Goal: Information Seeking & Learning: Learn about a topic

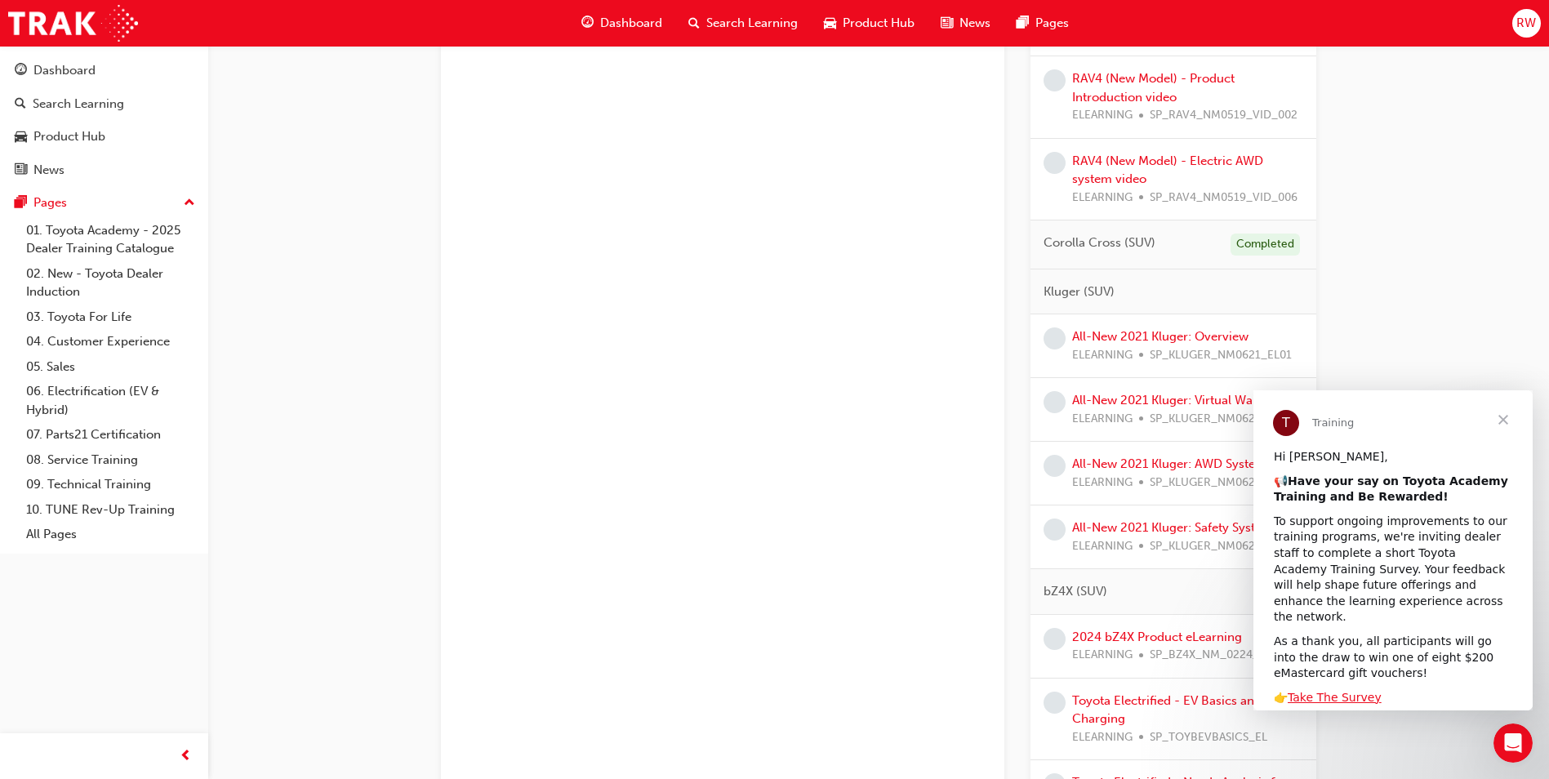
scroll to position [1388, 0]
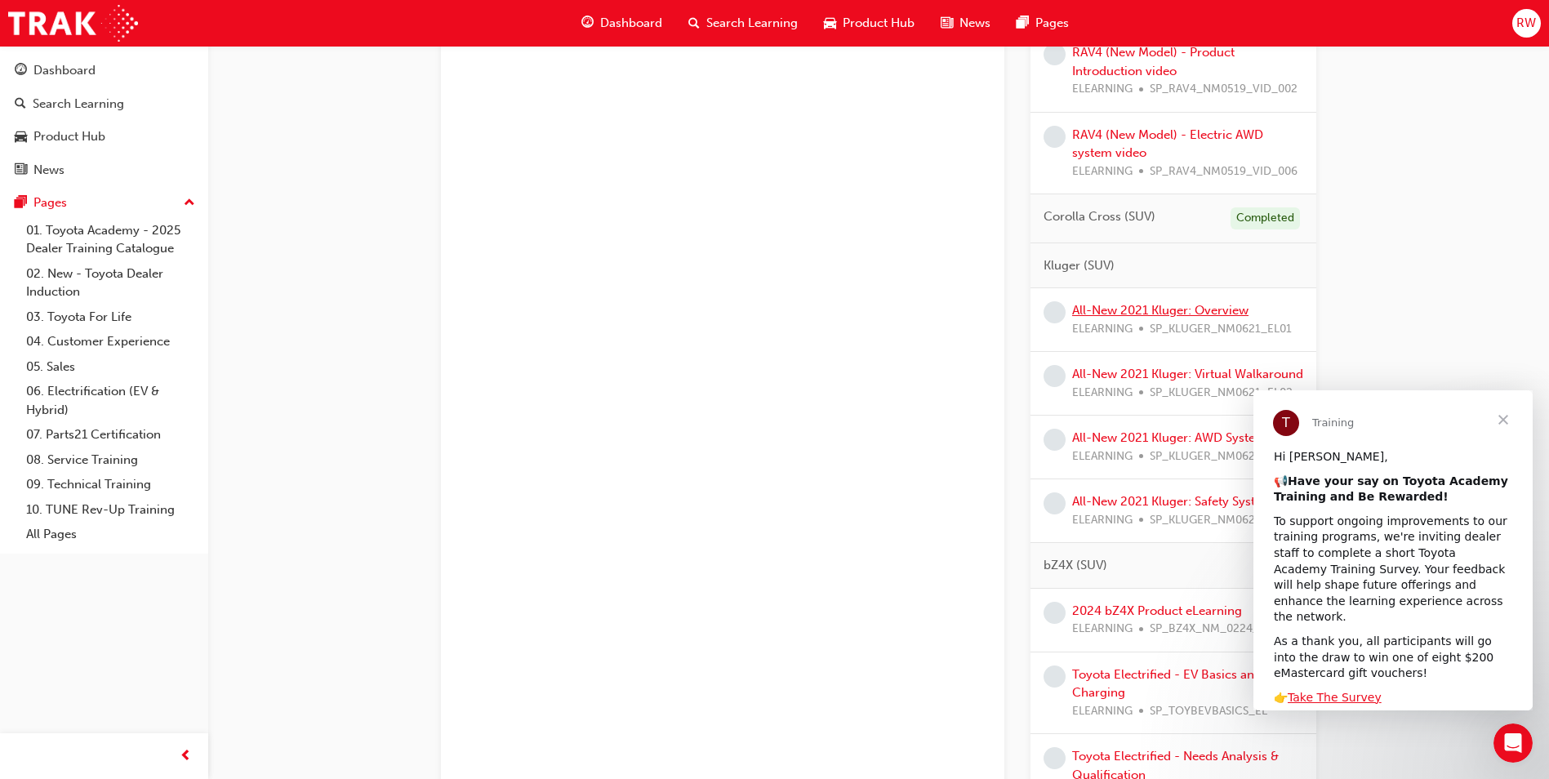
click at [1142, 305] on link "All-New 2021 Kluger: Overview" at bounding box center [1160, 310] width 176 height 15
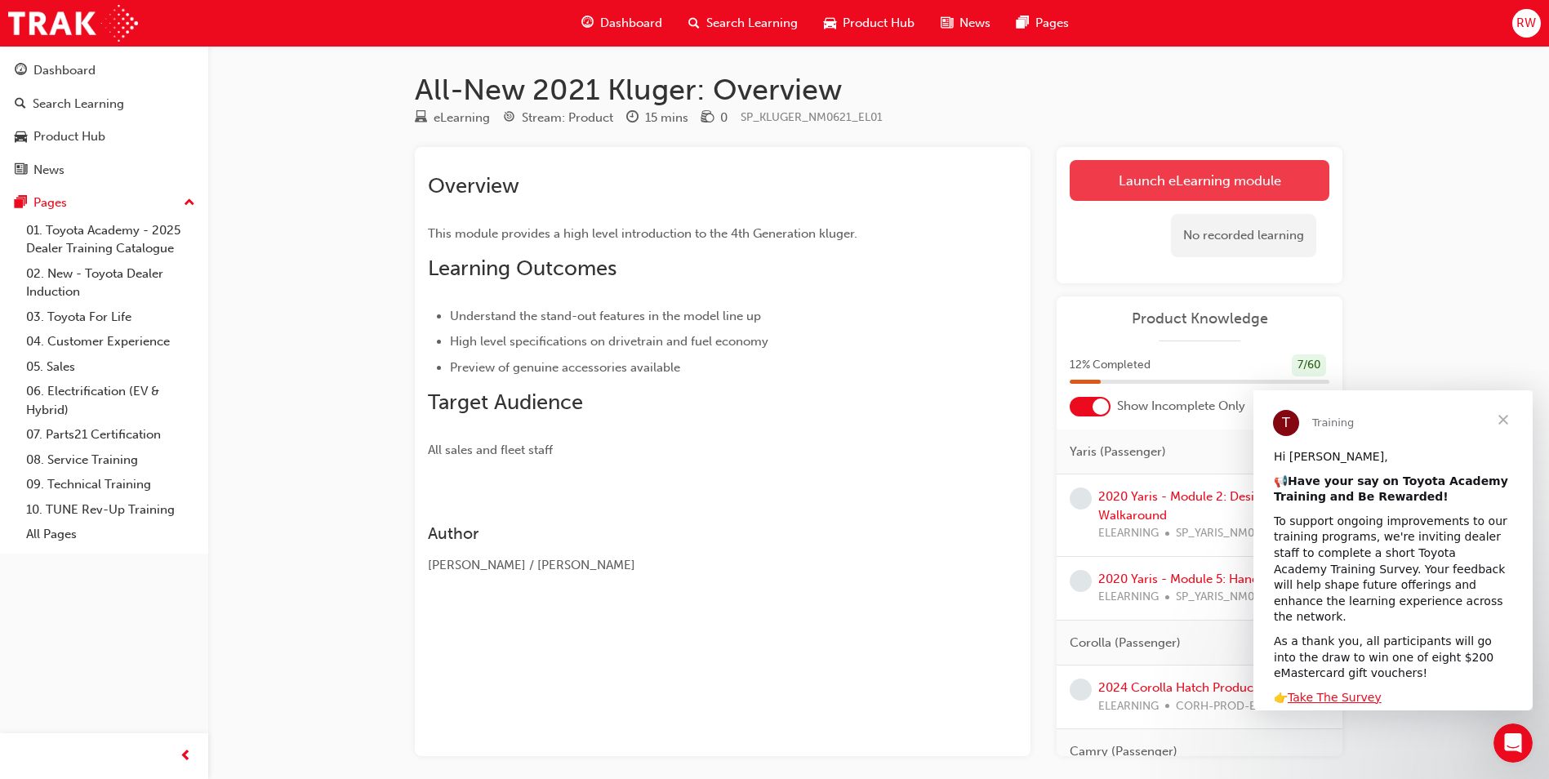
drag, startPoint x: 1173, startPoint y: 181, endPoint x: 1142, endPoint y: 180, distance: 30.2
click at [1142, 180] on link "Launch eLearning module" at bounding box center [1200, 180] width 260 height 41
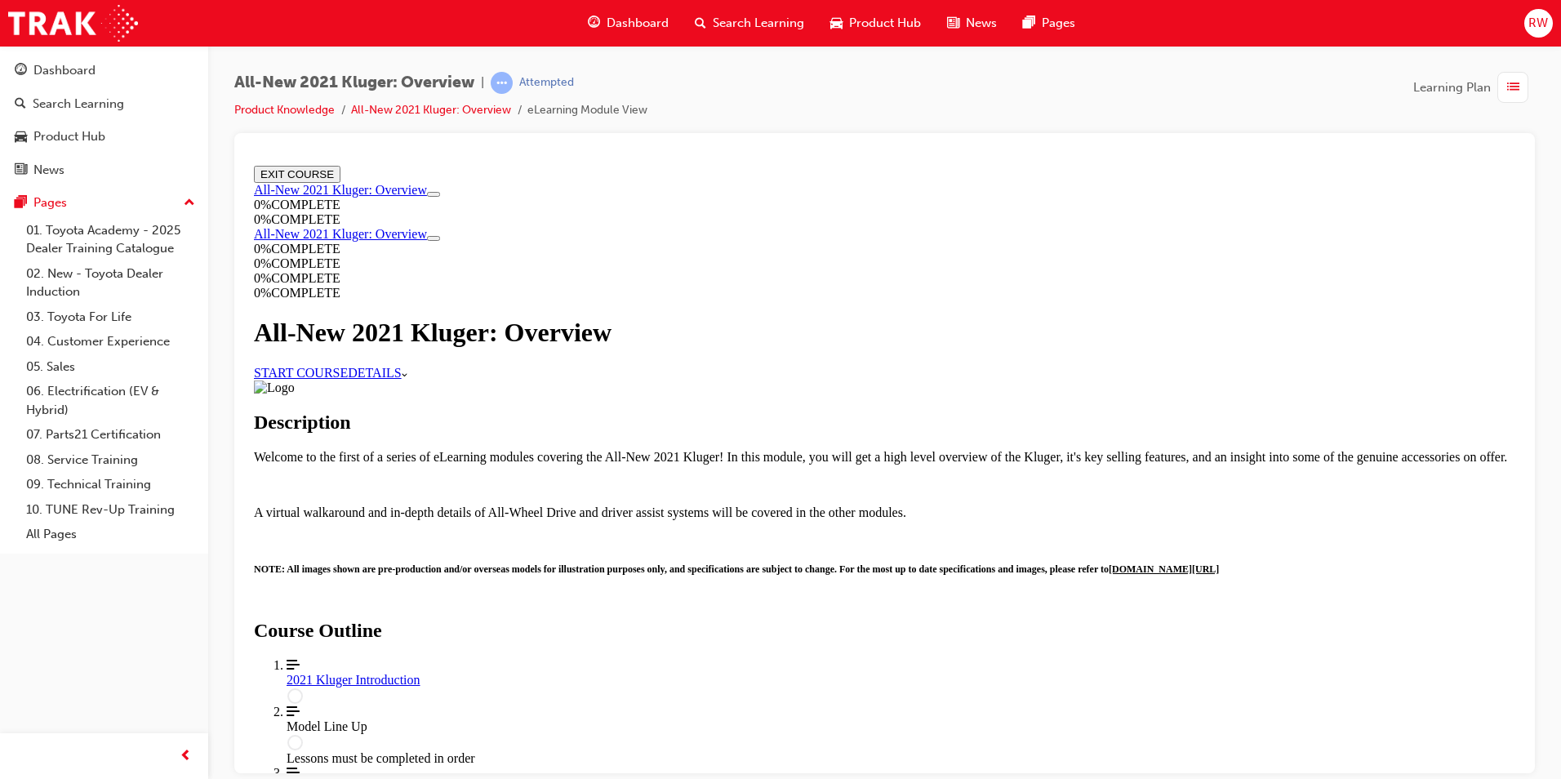
scroll to position [563, 0]
click at [788, 672] on div "2021 Kluger Introduction" at bounding box center [901, 679] width 1229 height 15
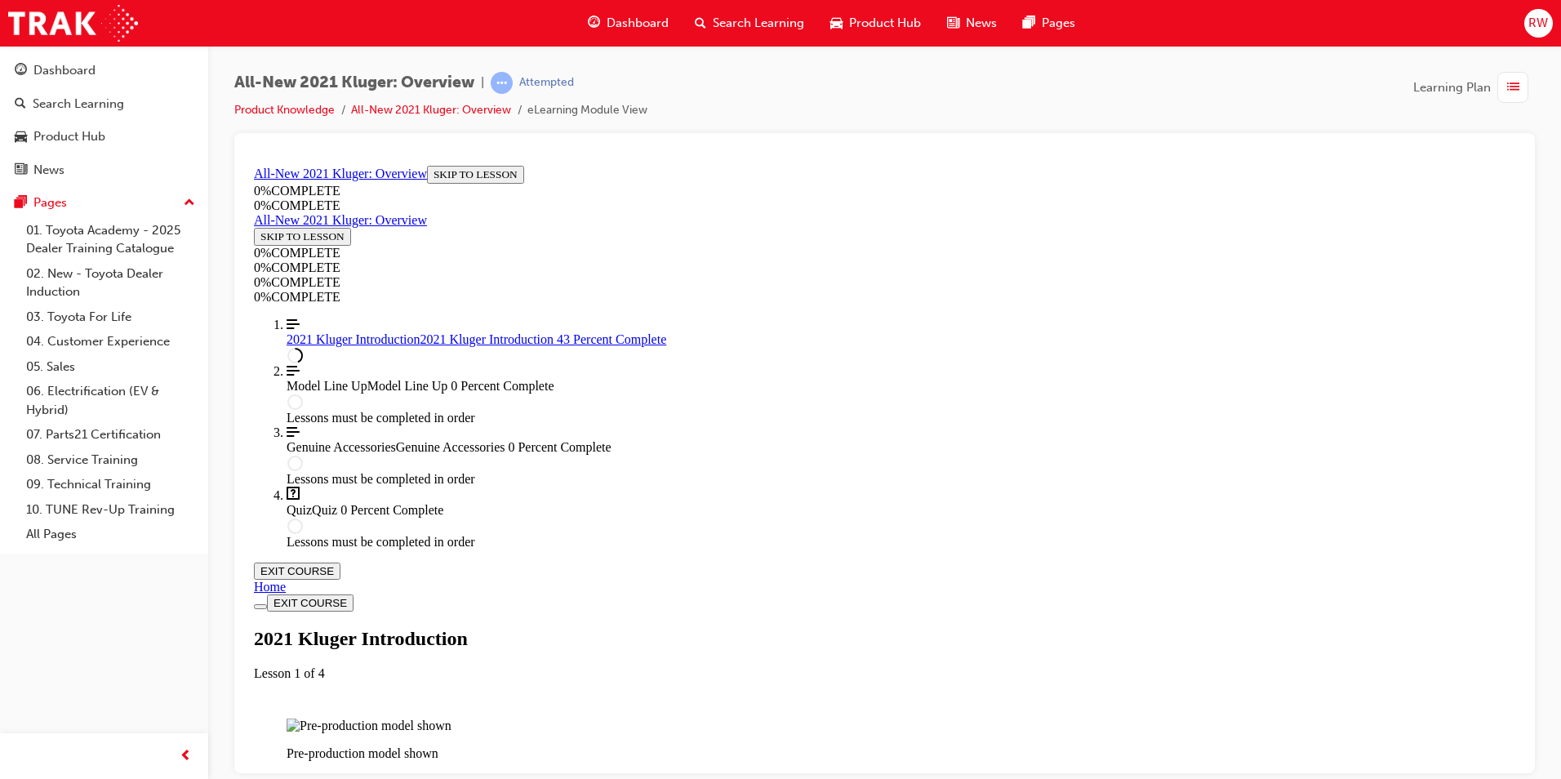
scroll to position [653, 0]
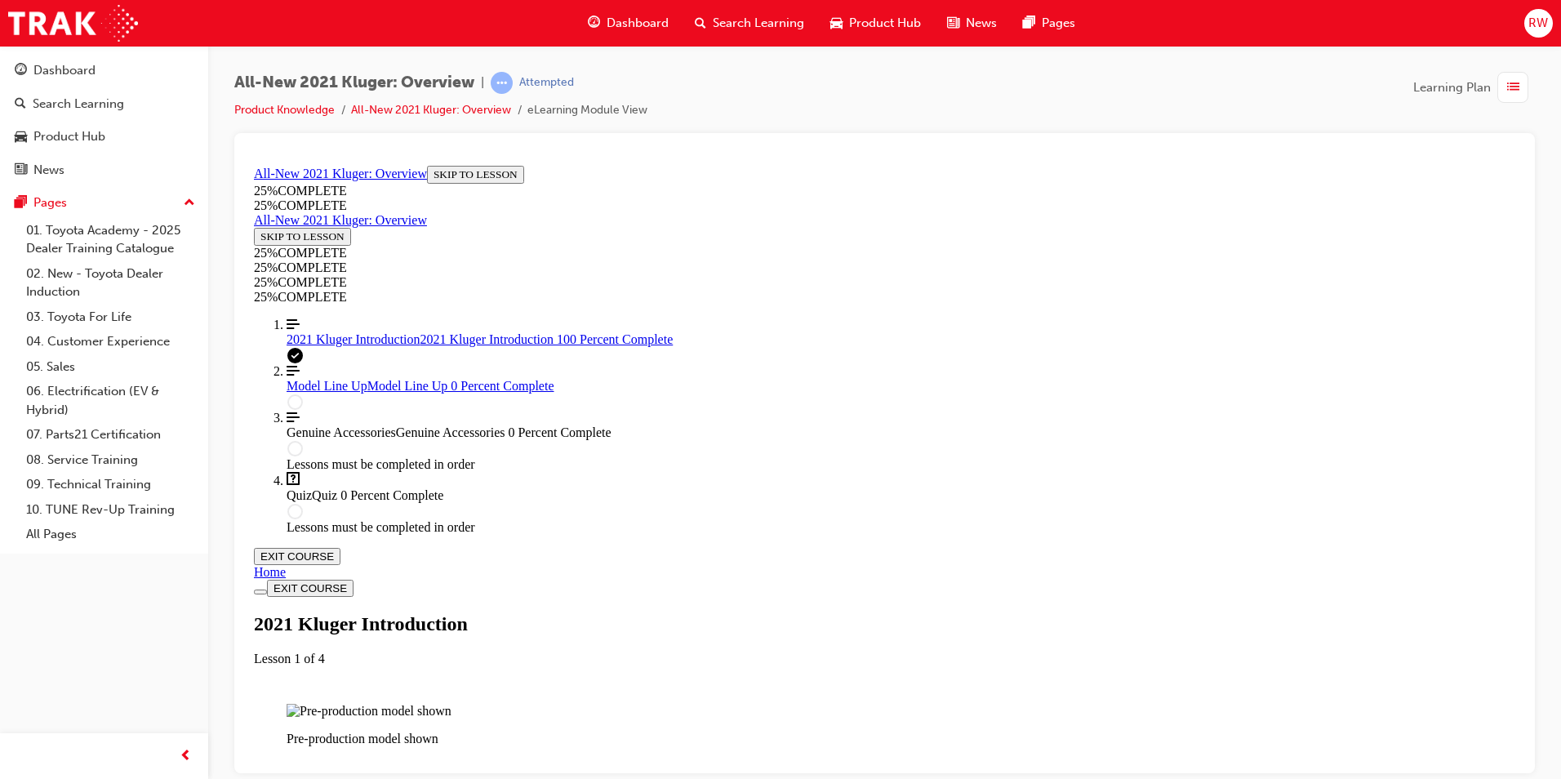
scroll to position [2130, 0]
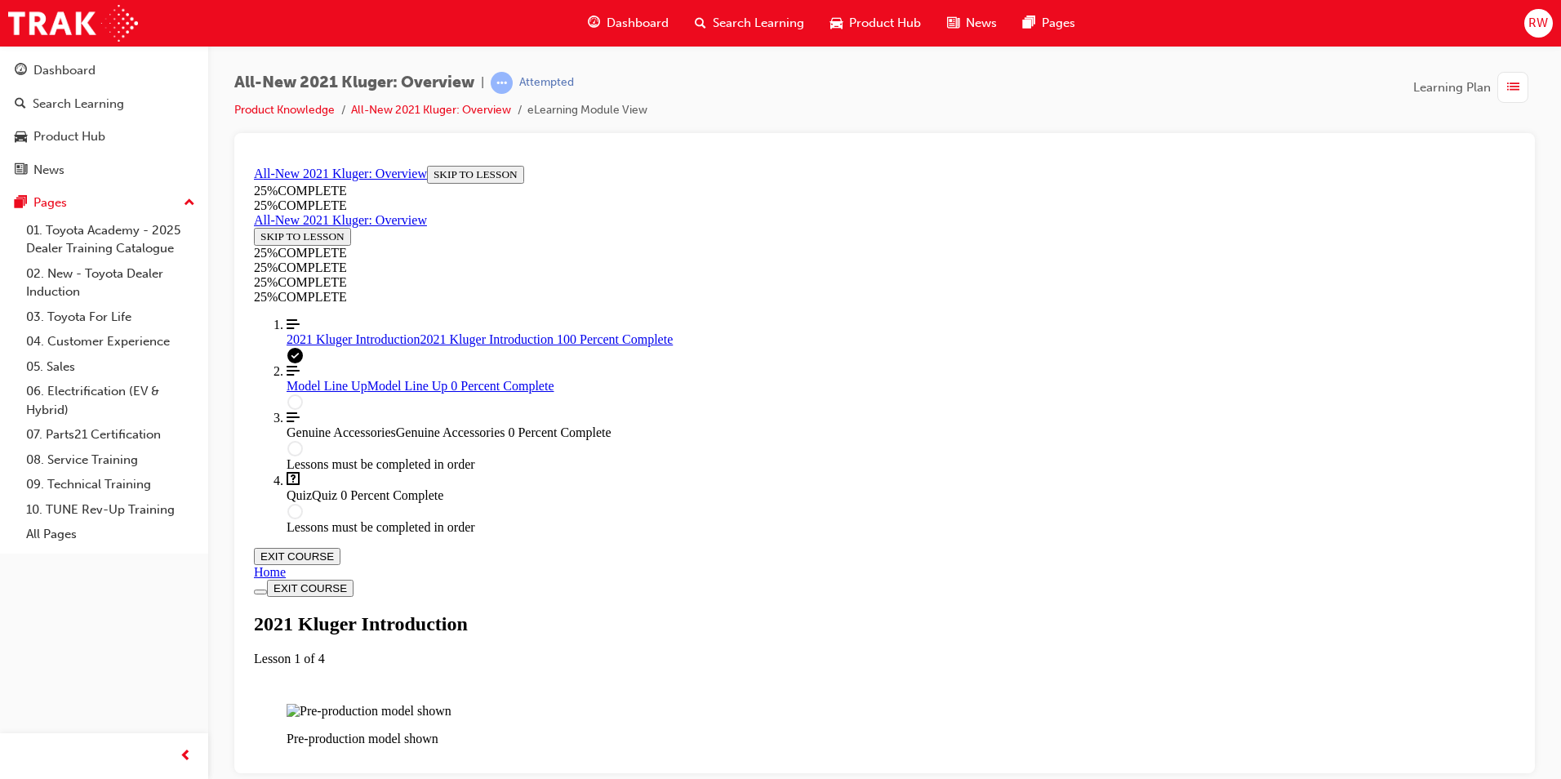
drag, startPoint x: 1128, startPoint y: 559, endPoint x: 1117, endPoint y: 549, distance: 15.6
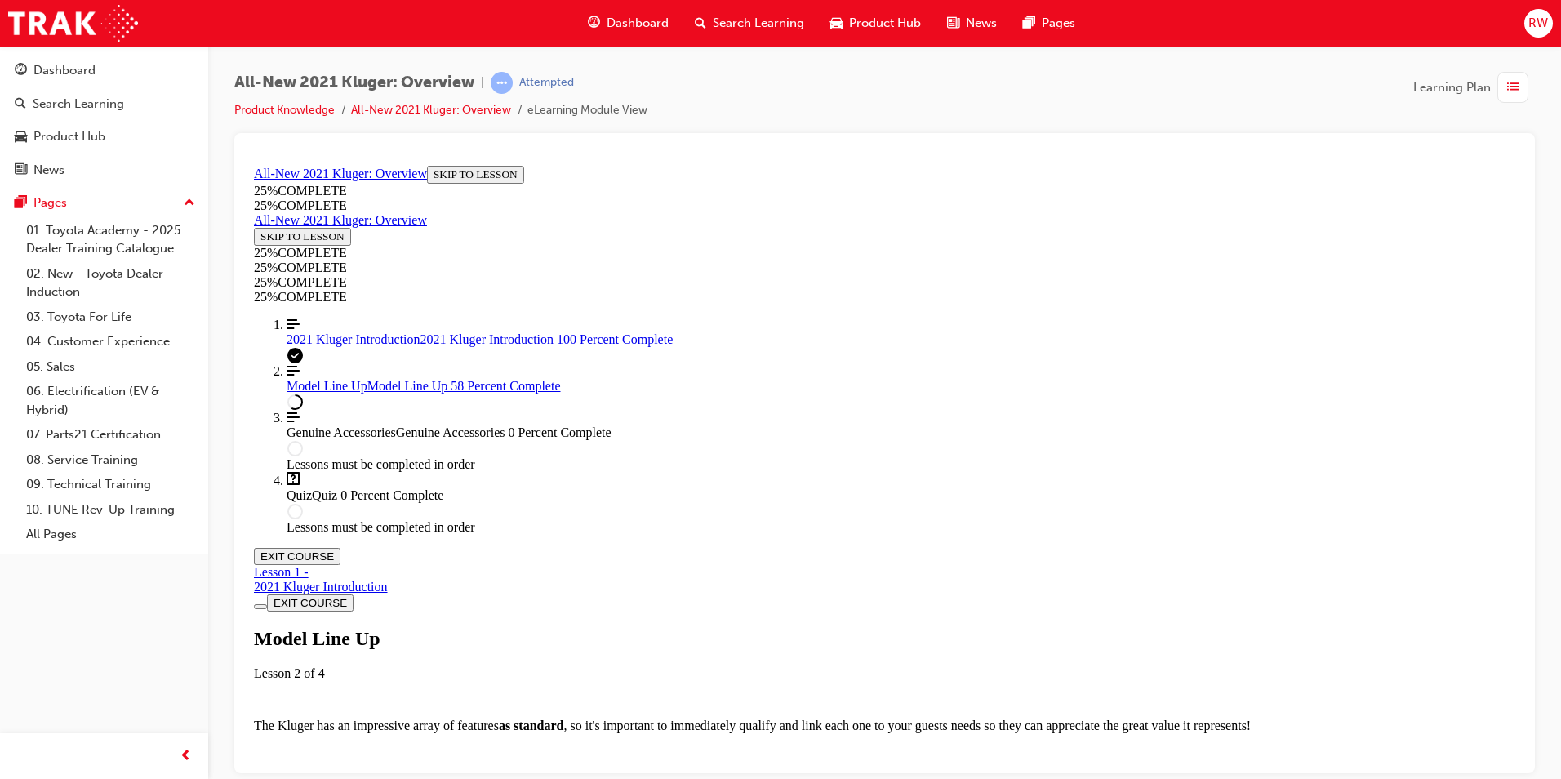
scroll to position [2343, 0]
drag, startPoint x: 550, startPoint y: 460, endPoint x: 538, endPoint y: 461, distance: 12.3
